Goal: Transaction & Acquisition: Download file/media

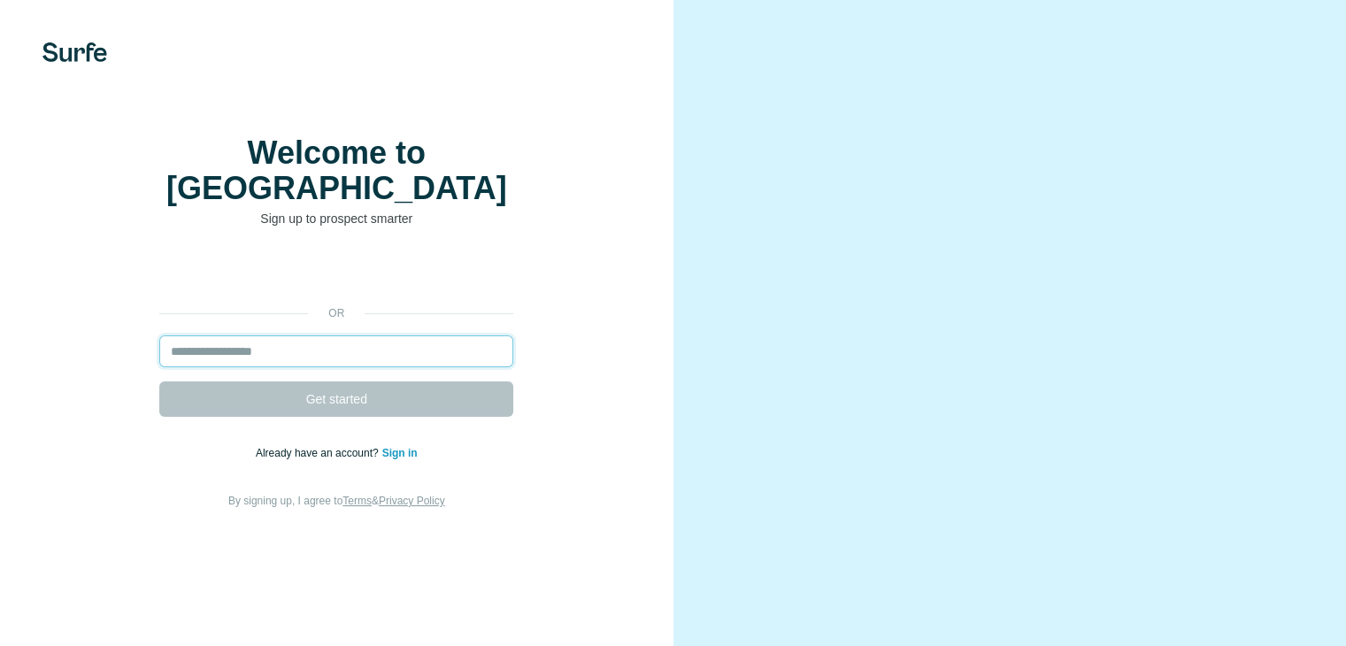
click at [338, 367] on input "email" at bounding box center [336, 351] width 354 height 32
click at [346, 367] on input "email" at bounding box center [336, 351] width 354 height 32
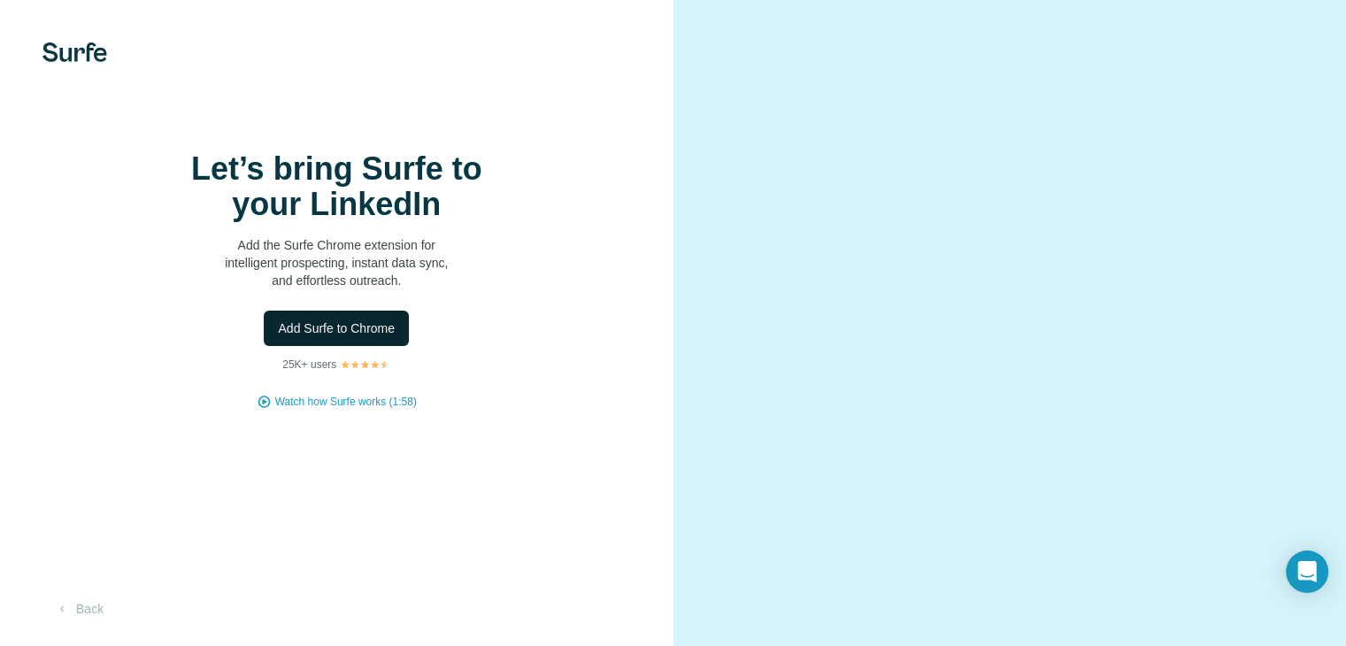
click at [334, 337] on span "Add Surfe to Chrome" at bounding box center [336, 328] width 117 height 18
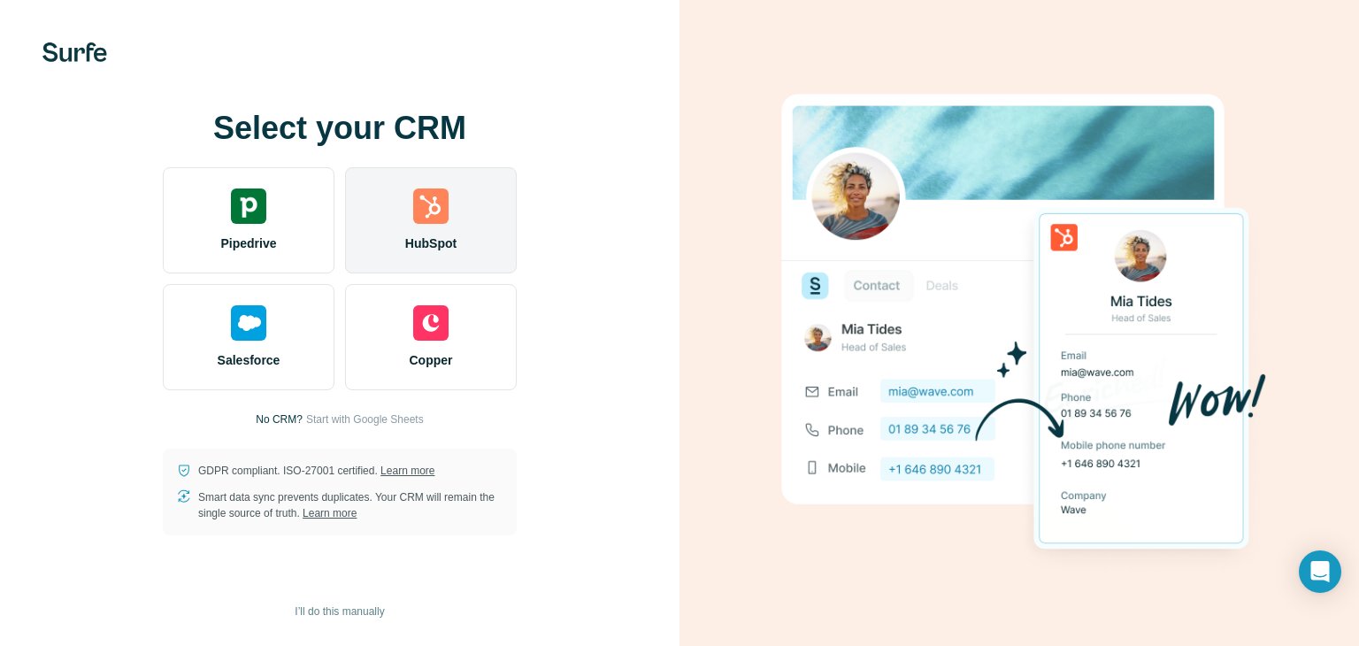
click at [444, 198] on img at bounding box center [430, 205] width 35 height 35
